Goal: Complete application form

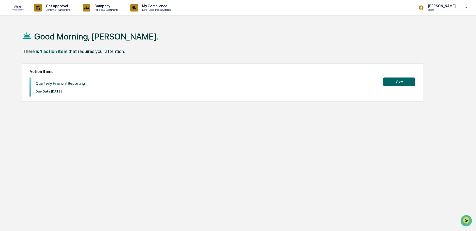
click at [405, 82] on button "View" at bounding box center [399, 82] width 32 height 9
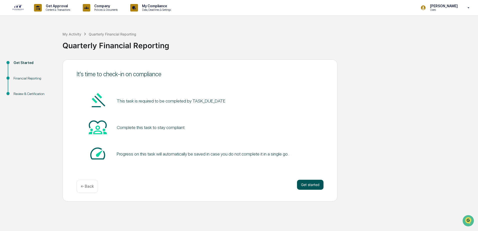
click at [305, 183] on button "Get started" at bounding box center [310, 185] width 27 height 10
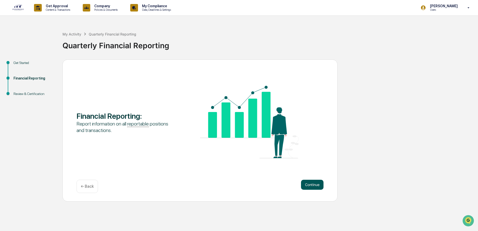
click at [305, 182] on button "Continue" at bounding box center [312, 185] width 23 height 10
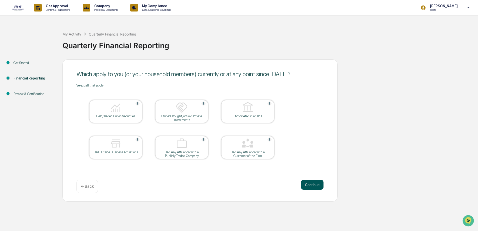
click at [314, 183] on button "Continue" at bounding box center [312, 185] width 23 height 10
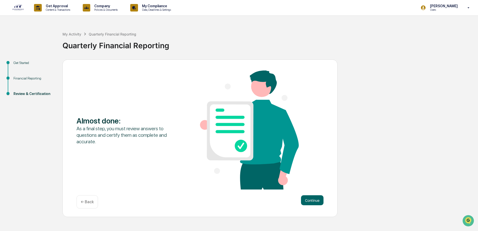
drag, startPoint x: 85, startPoint y: 194, endPoint x: 84, endPoint y: 197, distance: 2.7
click at [84, 197] on div "Almost done : As a final step, you must review answers to questions and certify…" at bounding box center [200, 139] width 275 height 158
drag, startPoint x: 84, startPoint y: 197, endPoint x: 85, endPoint y: 201, distance: 4.5
click at [85, 201] on p "← Back" at bounding box center [87, 202] width 13 height 5
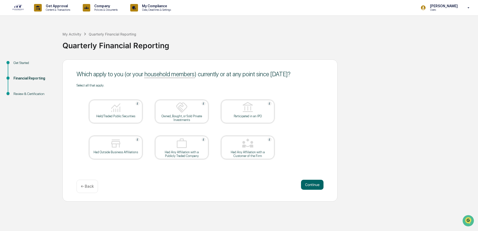
click at [119, 110] on img at bounding box center [116, 108] width 12 height 12
click at [110, 155] on div "Had Outside Business Affiliations" at bounding box center [115, 147] width 53 height 23
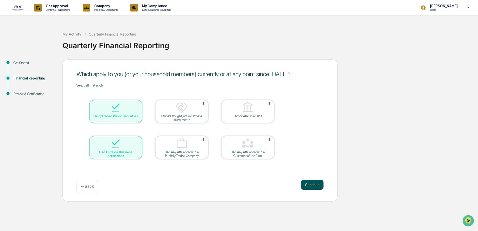
click at [314, 188] on button "Continue" at bounding box center [312, 185] width 23 height 10
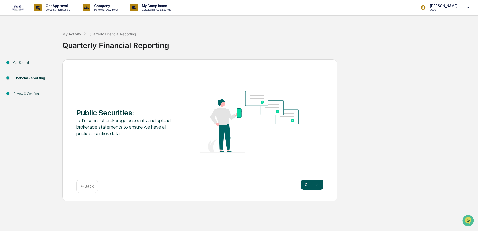
click at [315, 184] on button "Continue" at bounding box center [312, 185] width 23 height 10
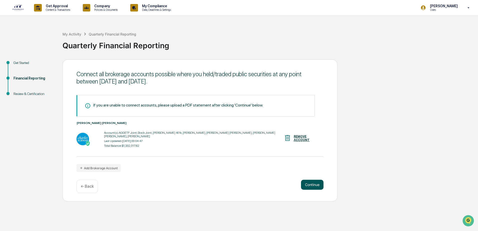
click at [315, 184] on button "Continue" at bounding box center [312, 185] width 23 height 10
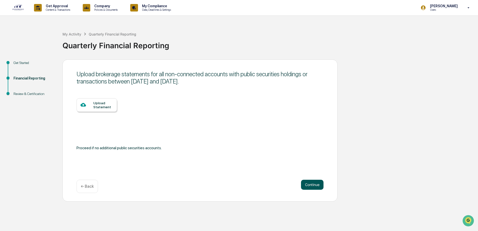
click at [315, 184] on button "Continue" at bounding box center [312, 185] width 23 height 10
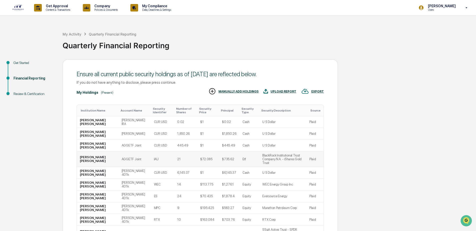
scroll to position [46, 0]
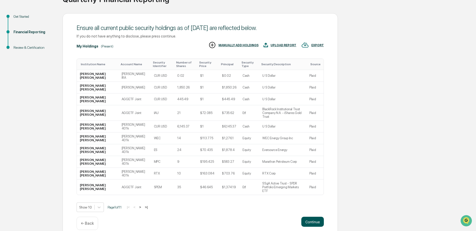
click at [312, 217] on button "Continue" at bounding box center [312, 222] width 23 height 10
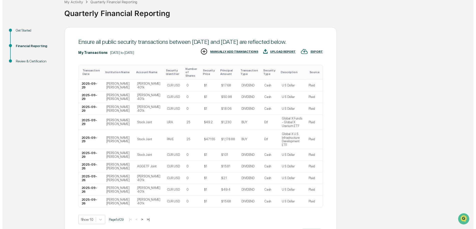
scroll to position [50, 0]
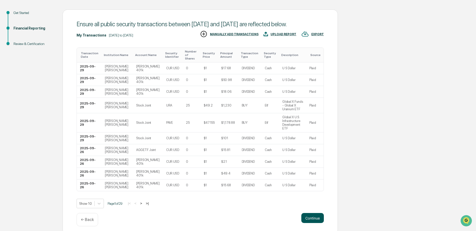
click at [314, 213] on button "Continue" at bounding box center [312, 218] width 23 height 10
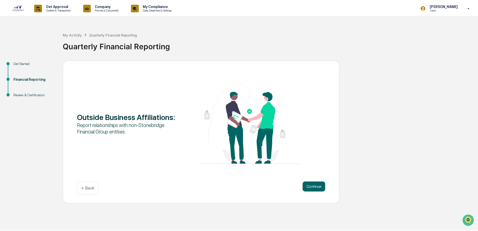
scroll to position [0, 0]
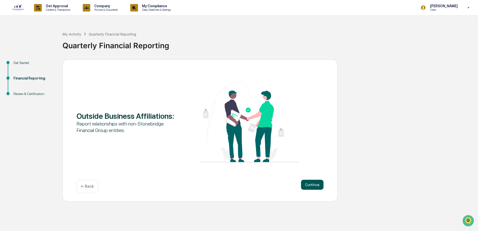
click at [314, 184] on button "Continue" at bounding box center [312, 185] width 23 height 10
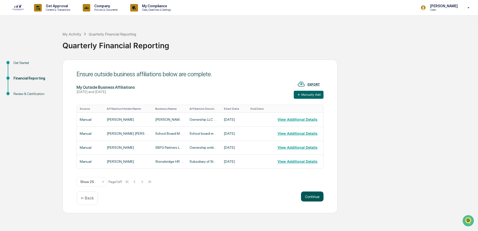
click at [317, 197] on button "Continue" at bounding box center [312, 197] width 23 height 10
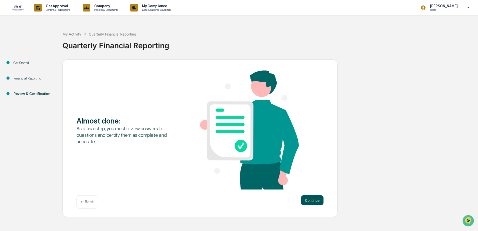
click at [316, 201] on button "Continue" at bounding box center [312, 200] width 23 height 10
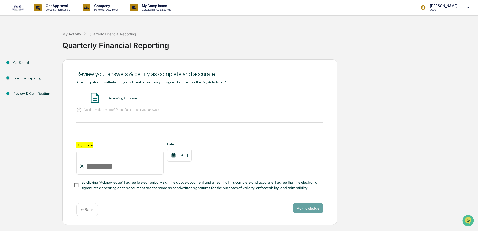
click at [128, 116] on div "After completing this attestation, you will be able to access your signed docum…" at bounding box center [200, 135] width 247 height 111
click at [122, 102] on div "Generating Document" at bounding box center [200, 98] width 247 height 13
click at [123, 98] on div "Generating Document" at bounding box center [124, 98] width 32 height 4
click at [301, 97] on button "VIEW" at bounding box center [295, 98] width 33 height 9
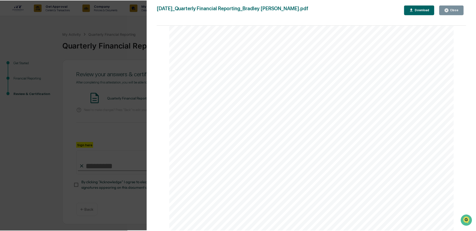
scroll to position [5258, 0]
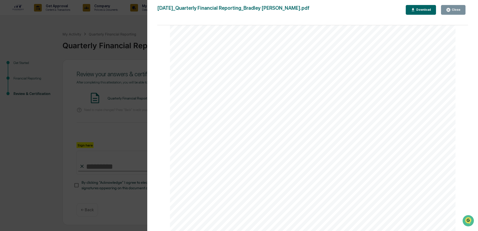
click at [449, 9] on icon "button" at bounding box center [449, 10] width 4 height 4
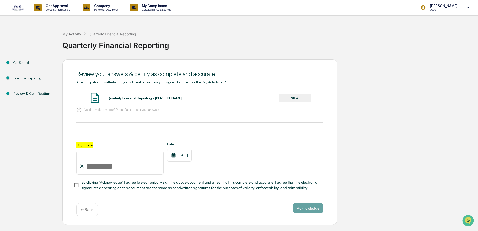
click at [91, 168] on input "Sign here" at bounding box center [120, 163] width 87 height 24
type input "**********"
click at [296, 206] on button "Acknowledge" at bounding box center [308, 208] width 31 height 10
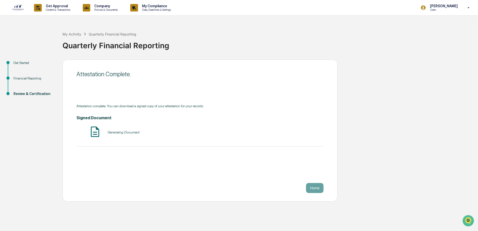
click at [21, 6] on img at bounding box center [18, 8] width 12 height 7
